Goal: Task Accomplishment & Management: Manage account settings

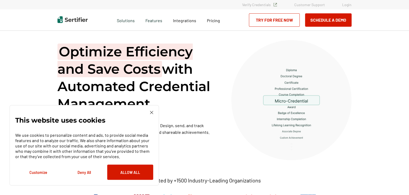
click at [348, 7] on link "Login" at bounding box center [346, 4] width 9 height 5
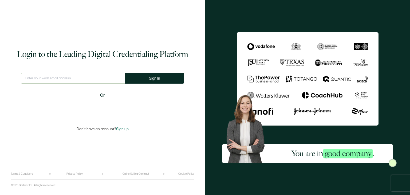
click at [89, 77] on input "text" at bounding box center [73, 78] width 104 height 11
type input "[EMAIL_ADDRESS][DOMAIN_NAME]"
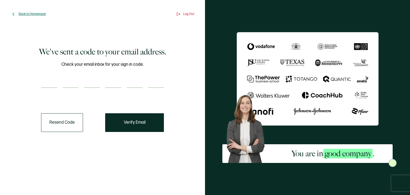
click at [24, 13] on span "Back to Homepage" at bounding box center [32, 14] width 27 height 4
